Goal: Task Accomplishment & Management: Manage account settings

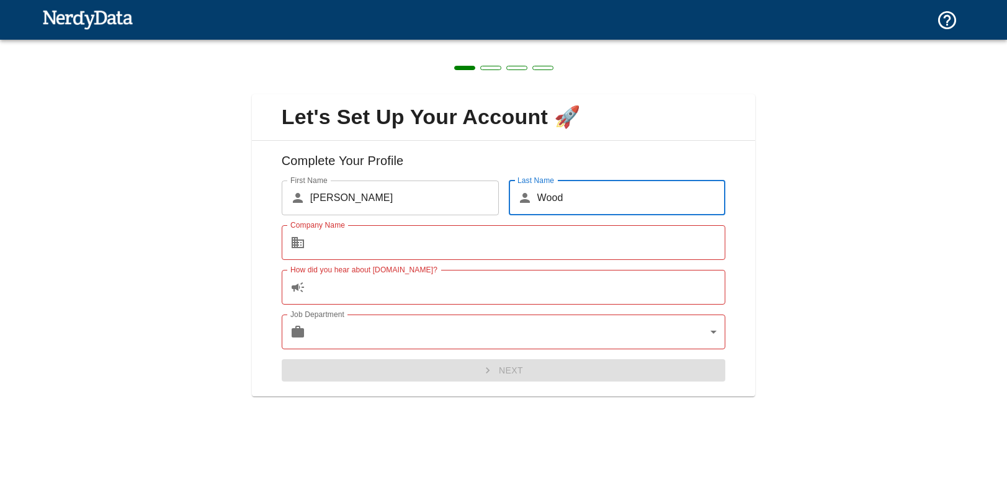
type input "Wood"
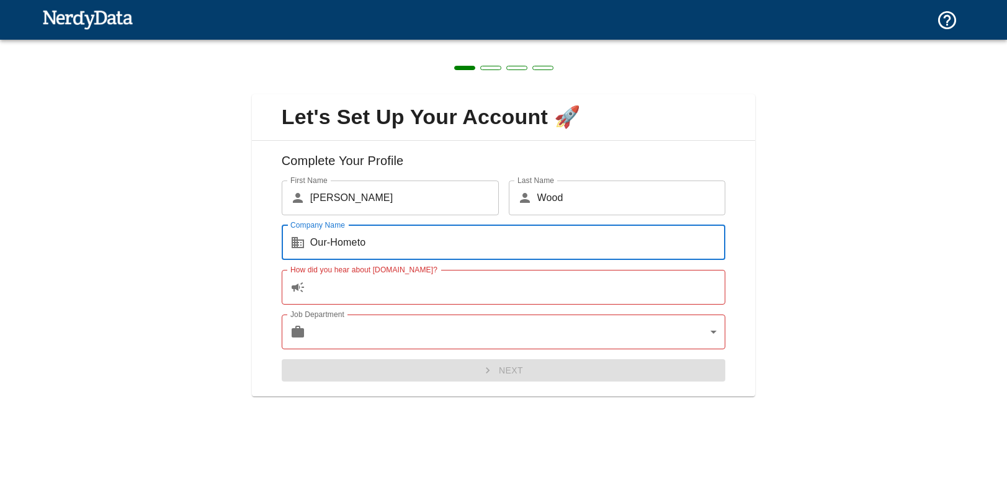
type input "Our-Hometow"
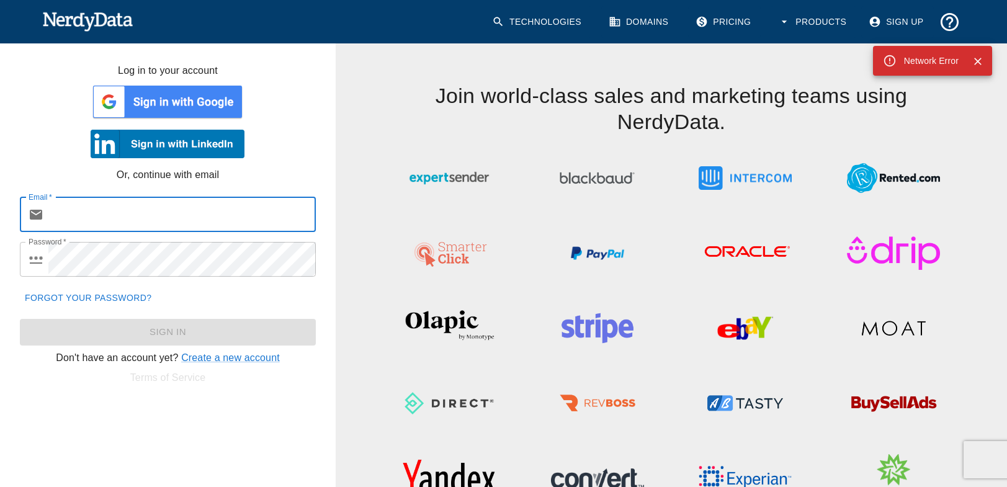
type input "tew@our-hometown.com"
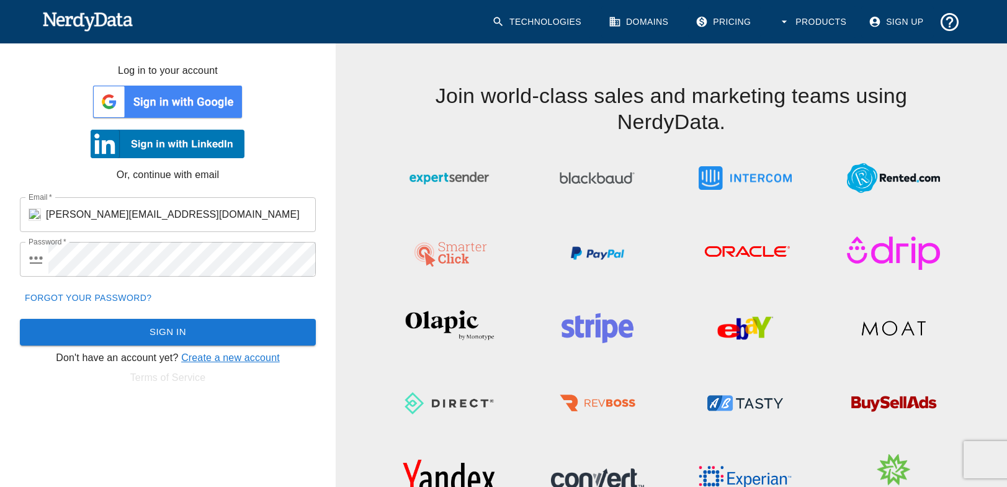
click at [218, 353] on link "Create a new account" at bounding box center [230, 357] width 99 height 11
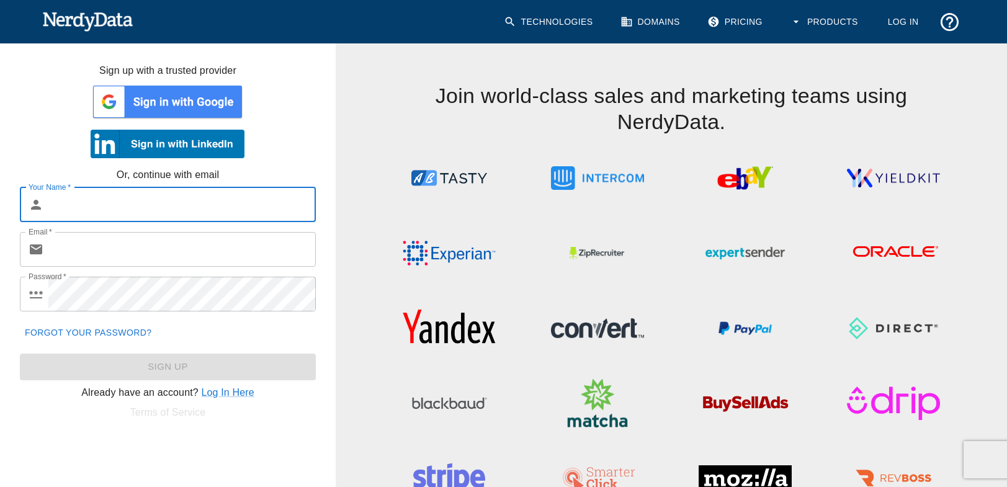
click at [69, 202] on input "Your Name   *" at bounding box center [181, 204] width 267 height 35
click at [216, 390] on link "Log In Here" at bounding box center [227, 392] width 53 height 11
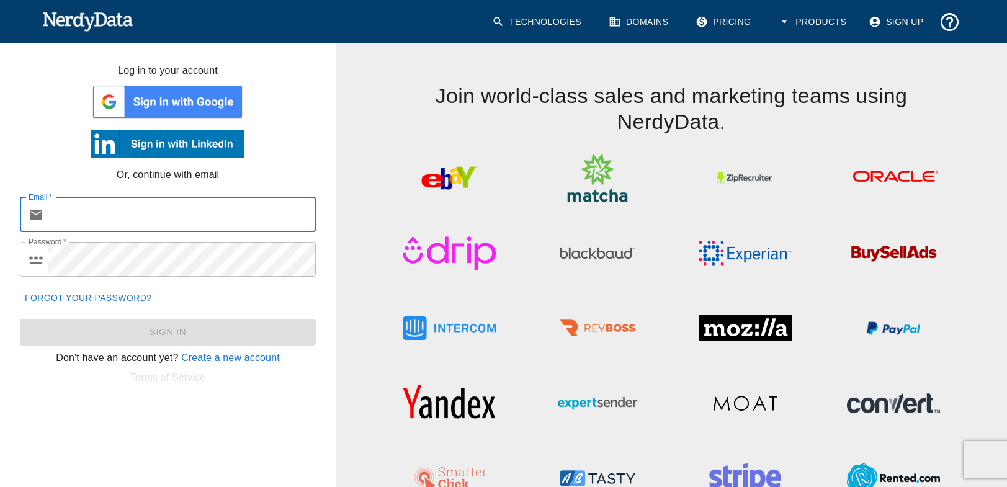
type input "tew@our-hometown.com"
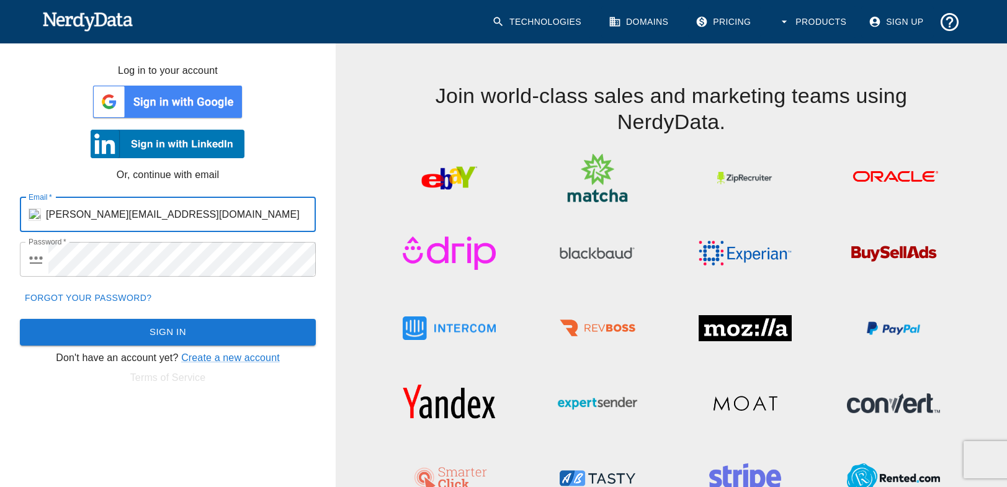
click at [109, 296] on link "Forgot your password?" at bounding box center [88, 298] width 136 height 23
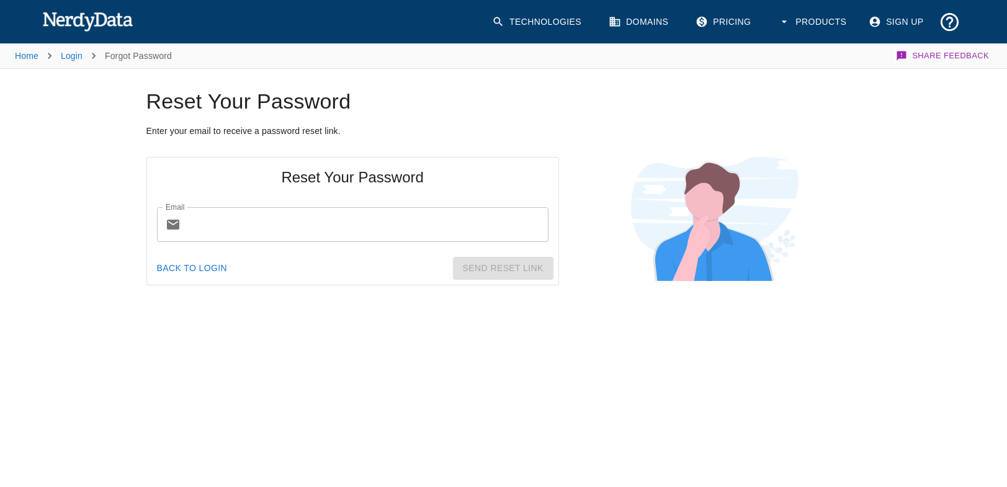
click at [225, 225] on input "Email" at bounding box center [366, 224] width 363 height 35
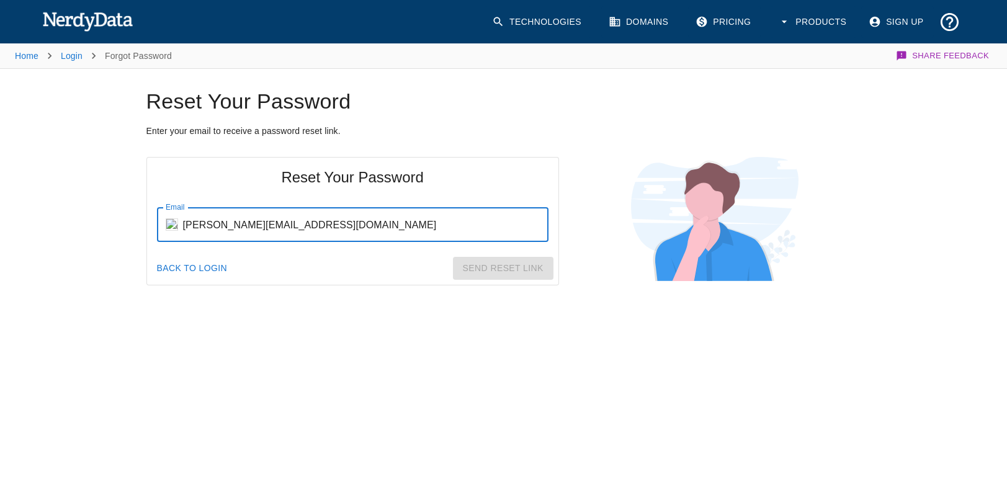
type input "tew@our-hometown.com"
click at [504, 262] on button "Send Reset Link" at bounding box center [503, 268] width 100 height 23
